Goal: Task Accomplishment & Management: Complete application form

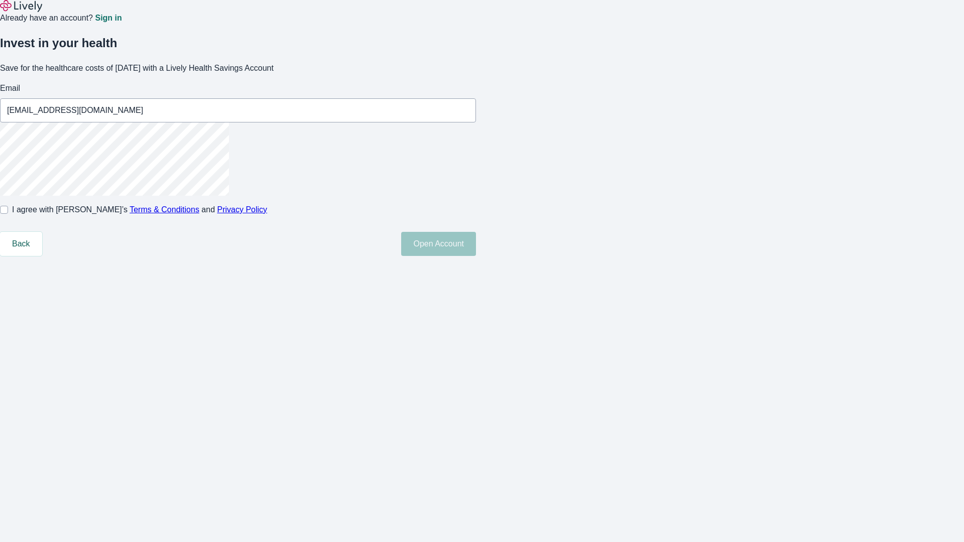
click at [8, 214] on input "I agree with Lively’s Terms & Conditions and Privacy Policy" at bounding box center [4, 210] width 8 height 8
checkbox input "true"
click at [476, 256] on button "Open Account" at bounding box center [438, 244] width 75 height 24
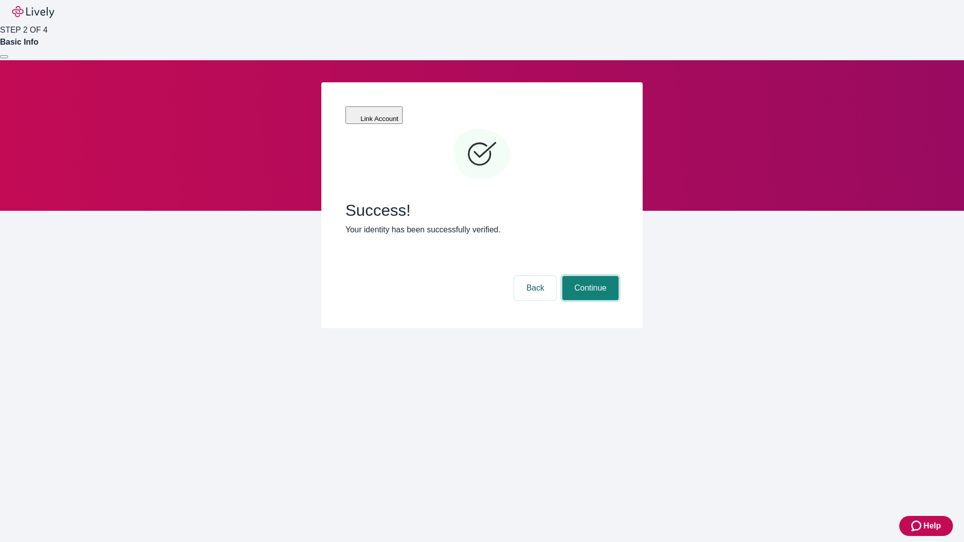
click at [589, 276] on button "Continue" at bounding box center [590, 288] width 56 height 24
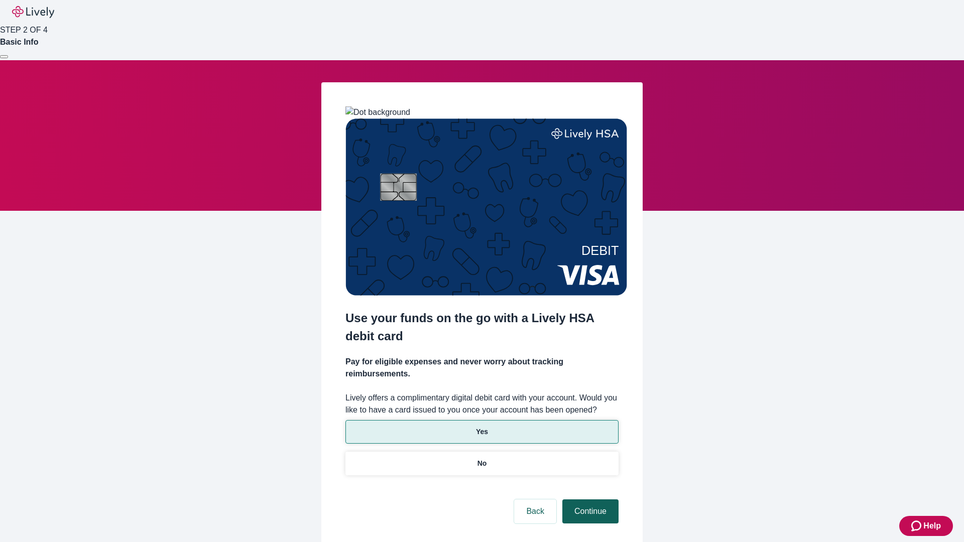
click at [481, 458] on p "No" at bounding box center [482, 463] width 10 height 11
click at [589, 499] on button "Continue" at bounding box center [590, 511] width 56 height 24
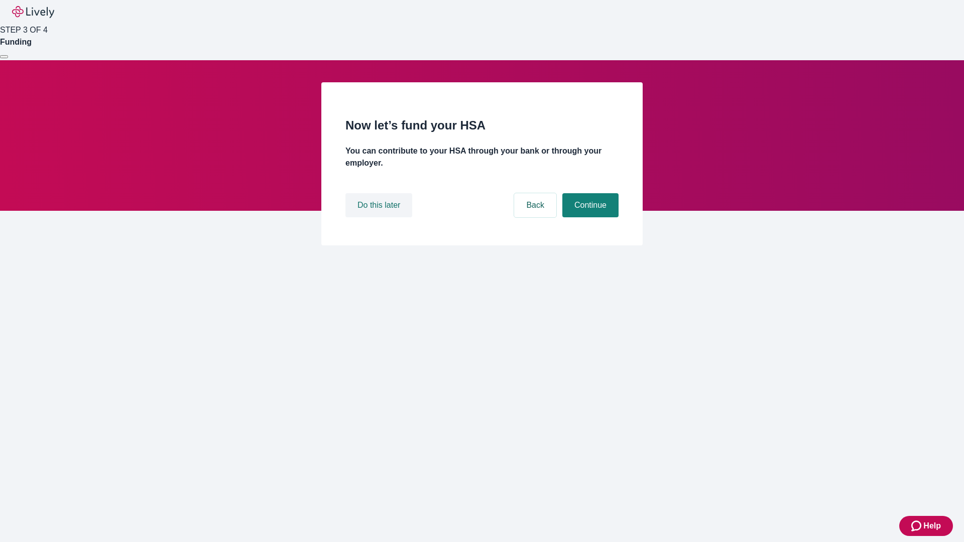
click at [380, 217] on button "Do this later" at bounding box center [378, 205] width 67 height 24
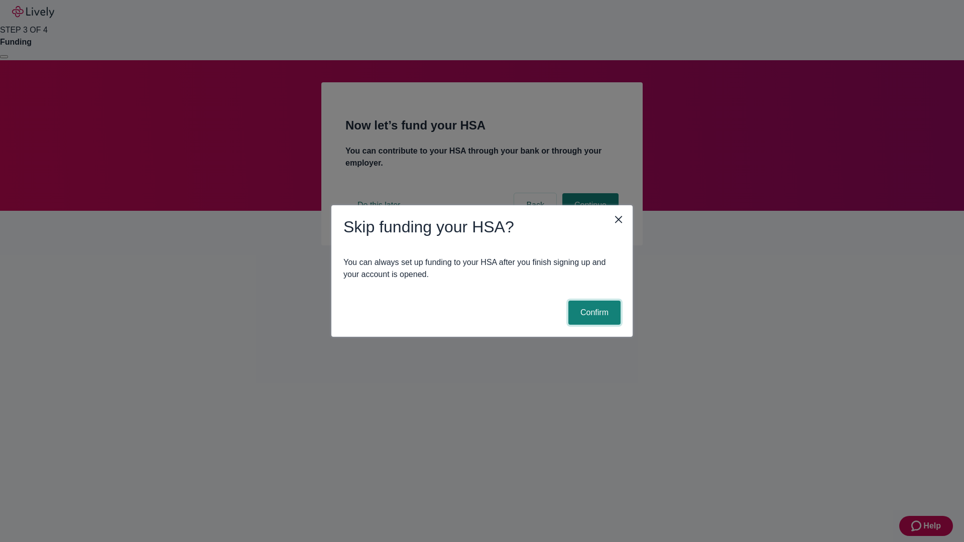
click at [593, 313] on button "Confirm" at bounding box center [594, 313] width 52 height 24
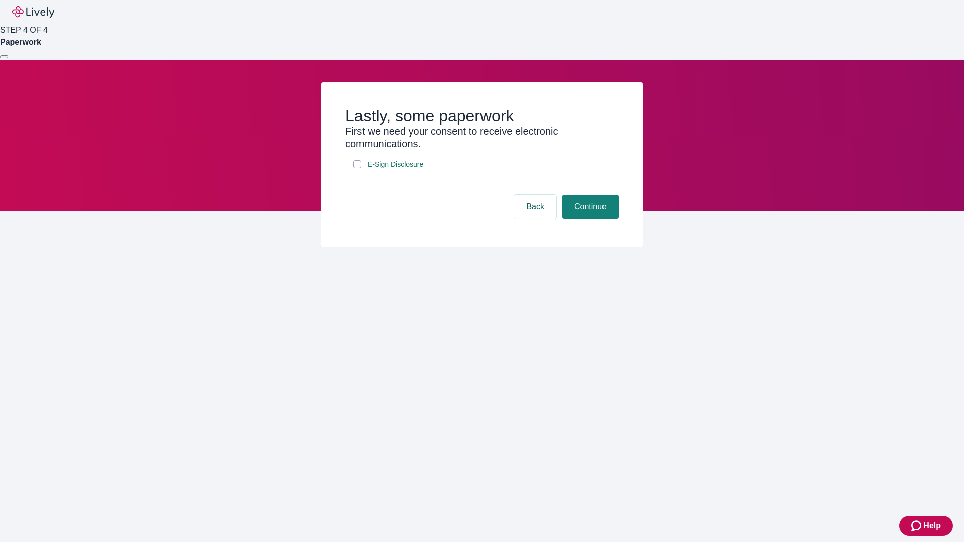
click at [357, 168] on input "E-Sign Disclosure" at bounding box center [357, 164] width 8 height 8
checkbox input "true"
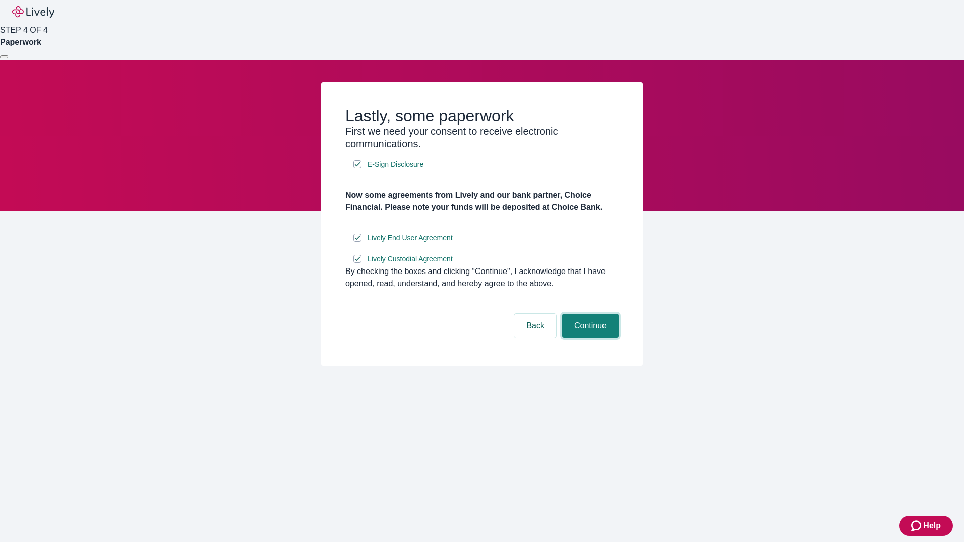
click at [589, 338] on button "Continue" at bounding box center [590, 326] width 56 height 24
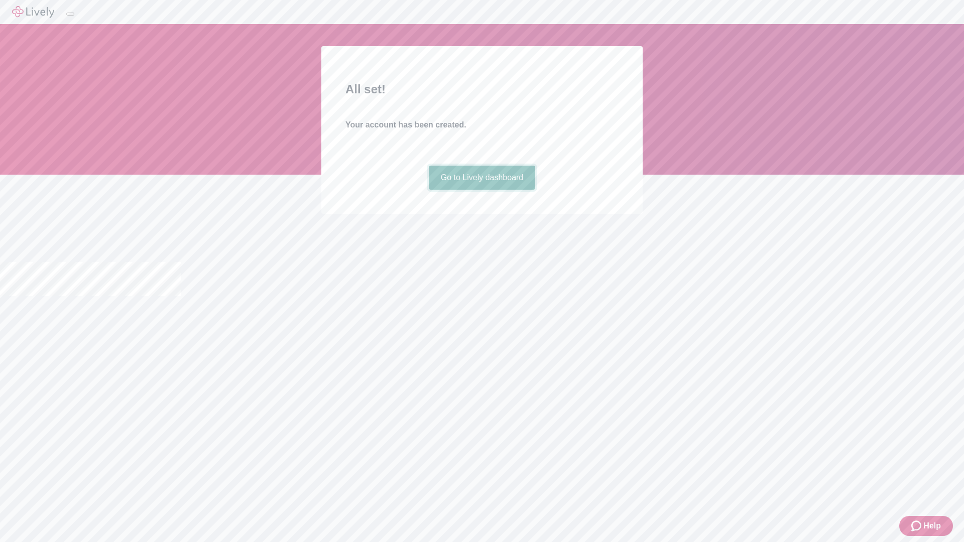
click at [481, 190] on link "Go to Lively dashboard" at bounding box center [482, 178] width 107 height 24
